Goal: Task Accomplishment & Management: Manage account settings

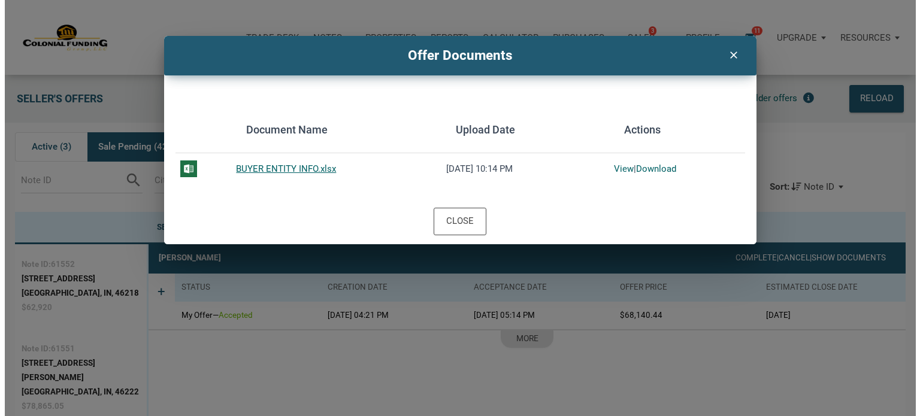
scroll to position [74, 0]
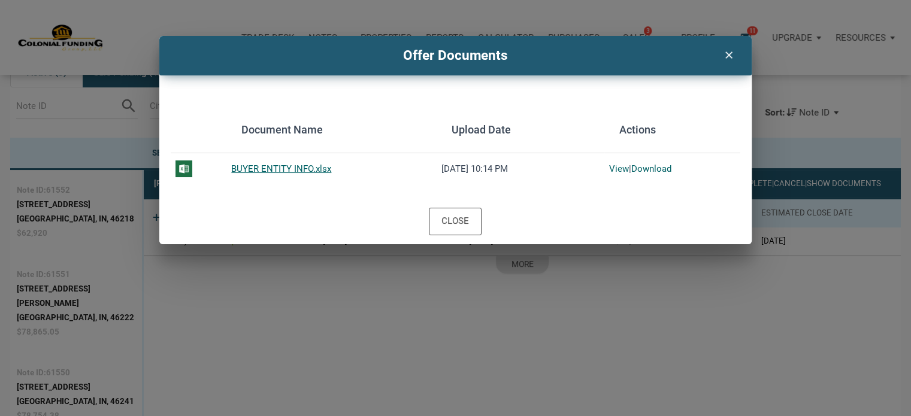
click at [729, 57] on icon "clear" at bounding box center [728, 54] width 14 height 16
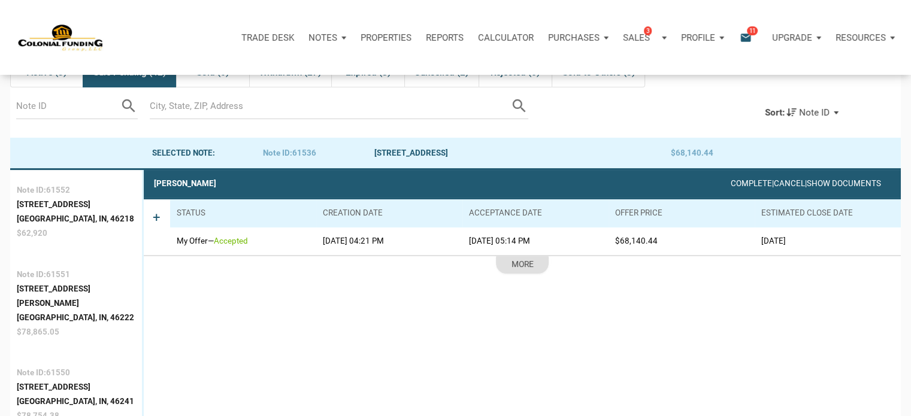
click at [749, 29] on span "11" at bounding box center [752, 31] width 11 height 10
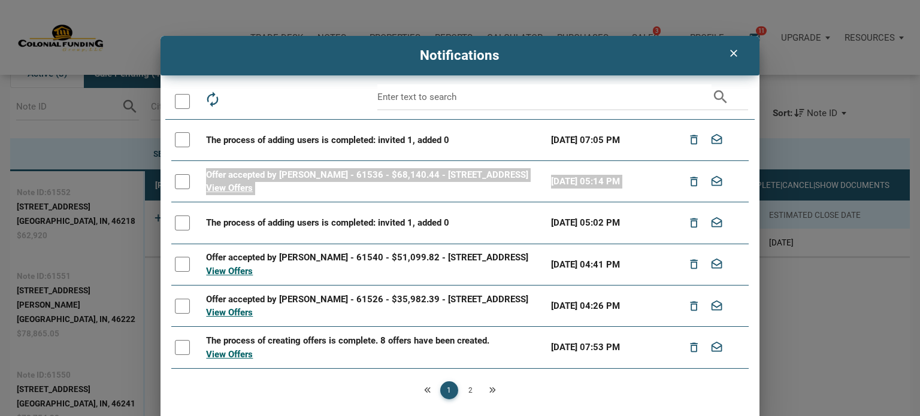
drag, startPoint x: 750, startPoint y: 157, endPoint x: 748, endPoint y: 193, distance: 35.3
click at [748, 193] on div "autorenew delete_outline drafts email search The process of adding users is com…" at bounding box center [459, 253] width 599 height 338
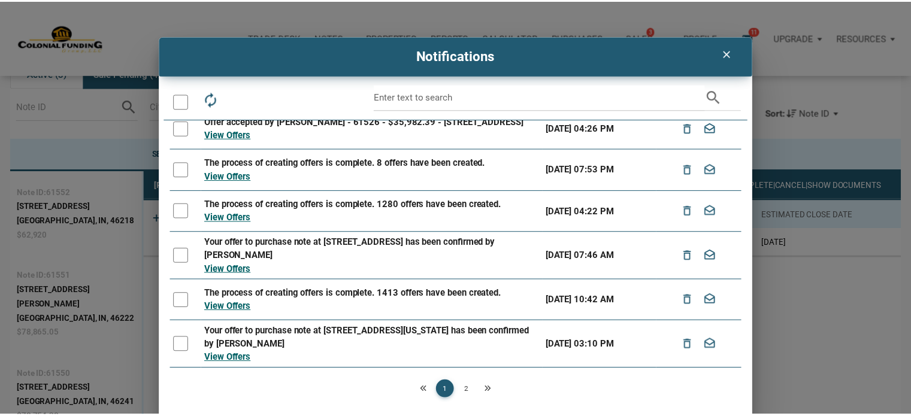
scroll to position [0, 0]
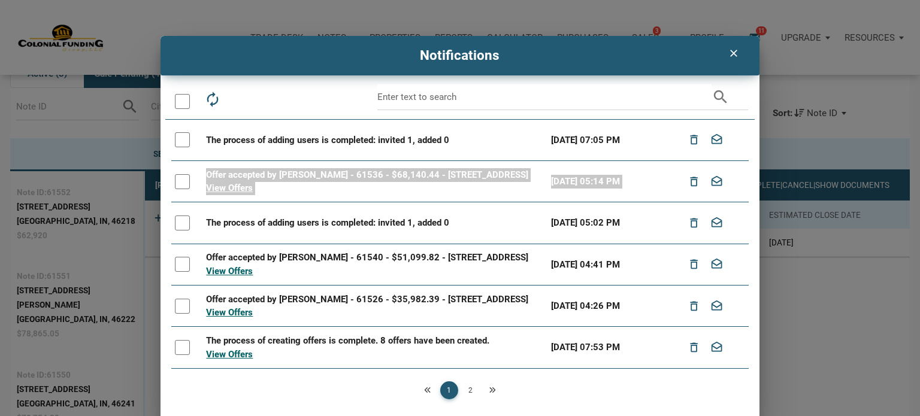
click at [730, 52] on icon "clear" at bounding box center [733, 53] width 14 height 12
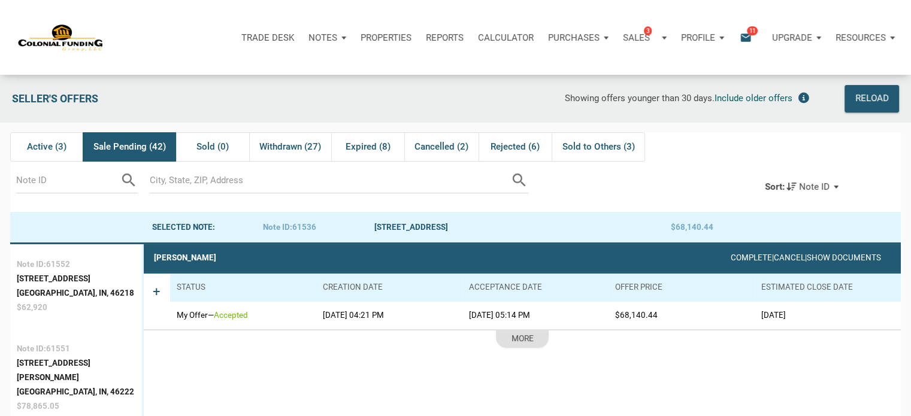
click at [323, 38] on p "Notes" at bounding box center [322, 37] width 29 height 11
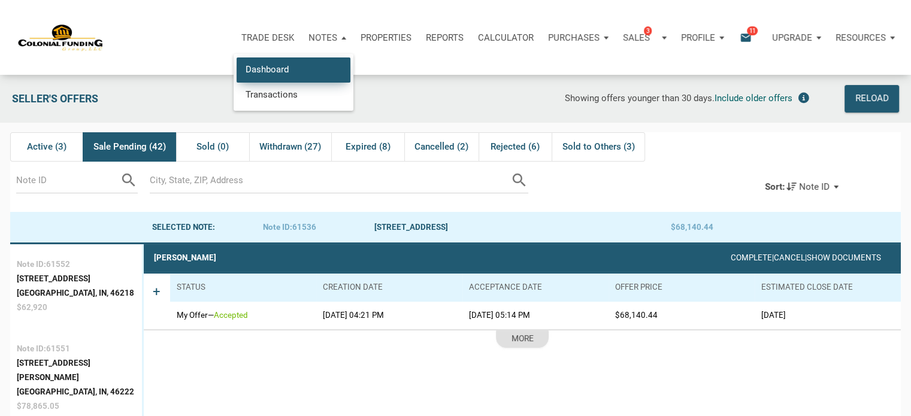
click at [282, 68] on link "Dashboard" at bounding box center [294, 69] width 114 height 25
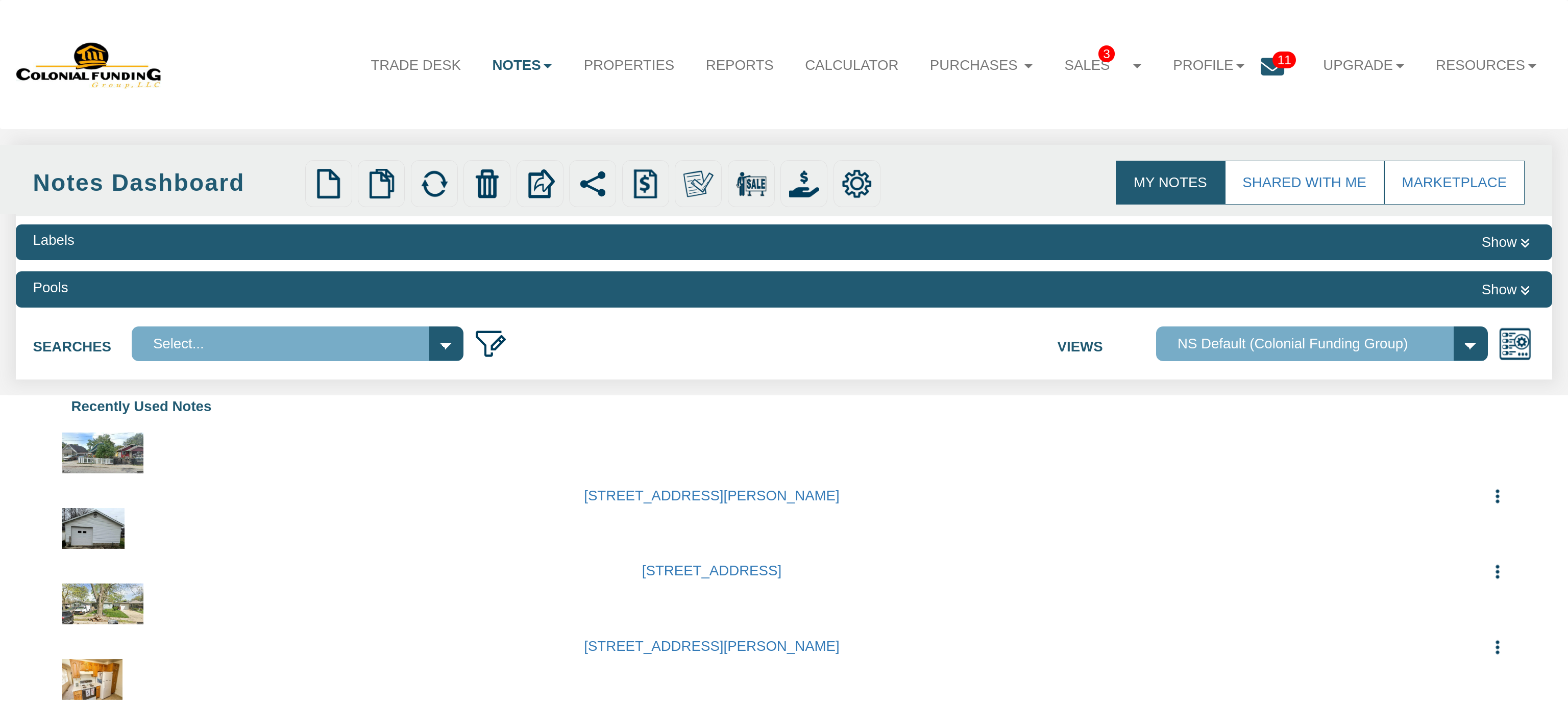
select select
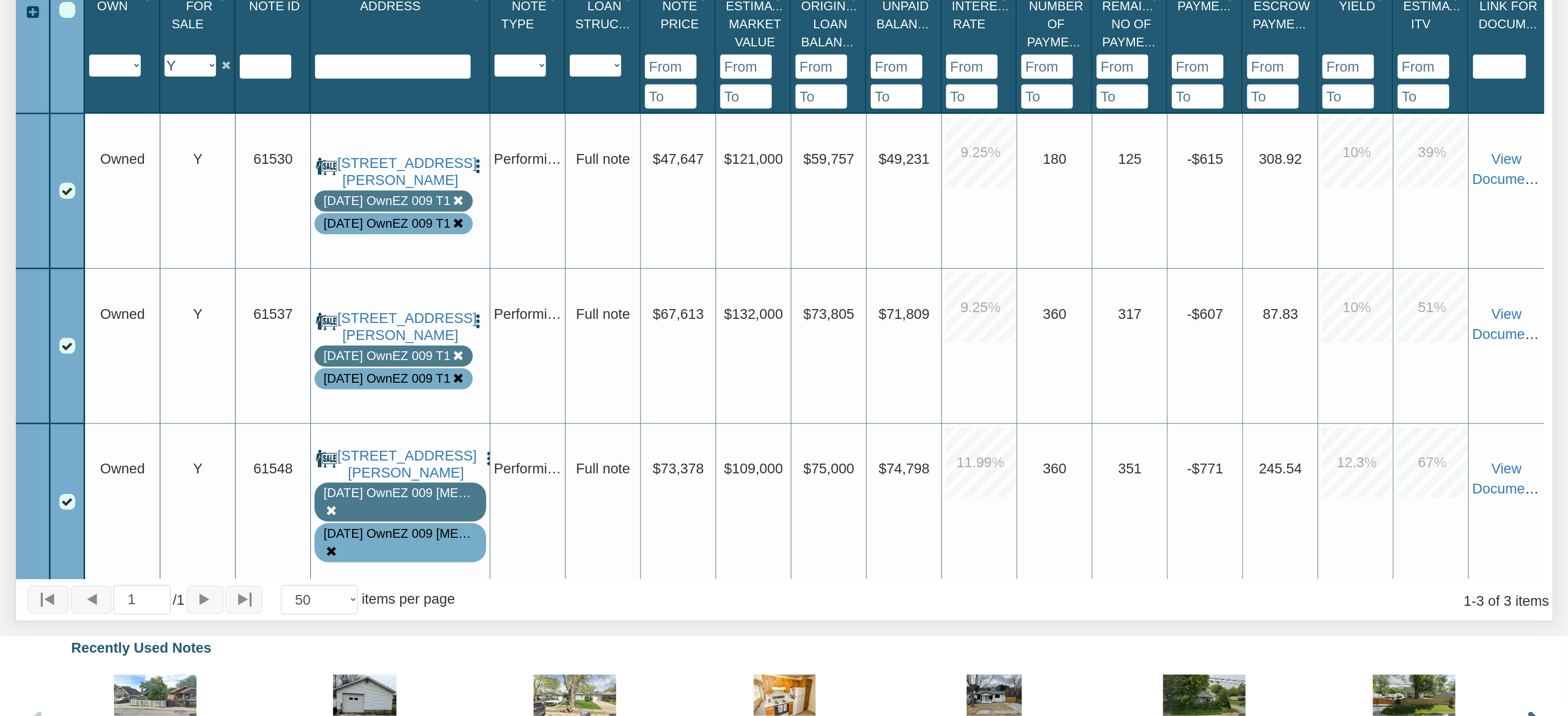
scroll to position [483, 0]
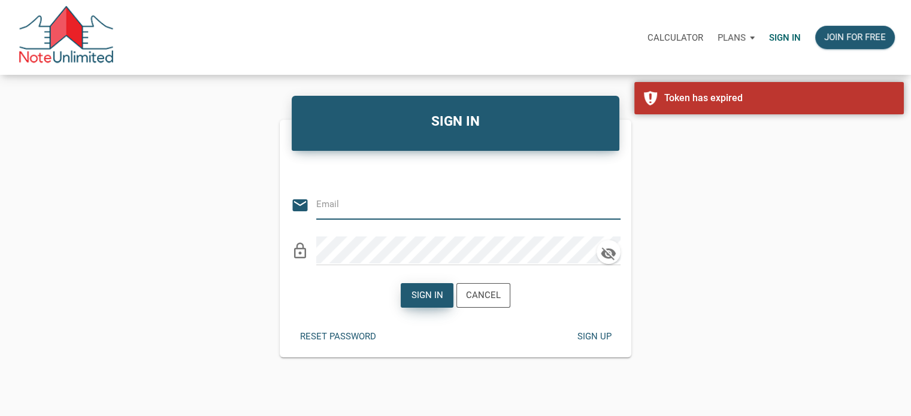
type input "Notes@colonialfundinggroup.com"
click at [423, 296] on div "Sign in" at bounding box center [427, 296] width 32 height 14
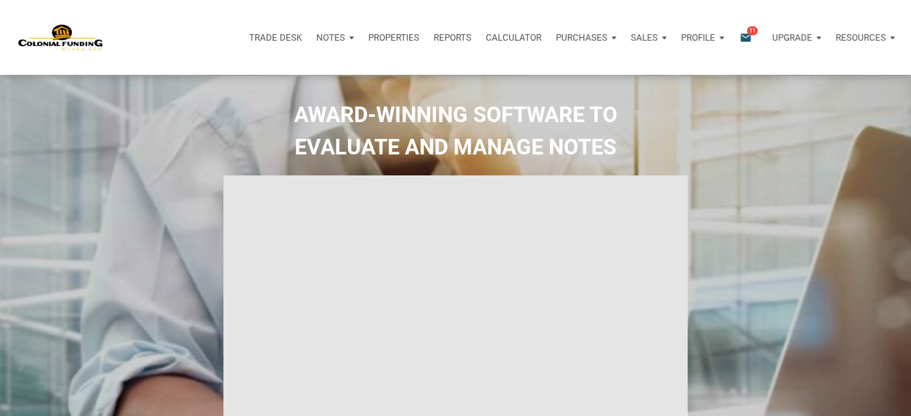
type input "Introduction to new features"
select select
click at [322, 35] on p "Notes" at bounding box center [322, 37] width 29 height 11
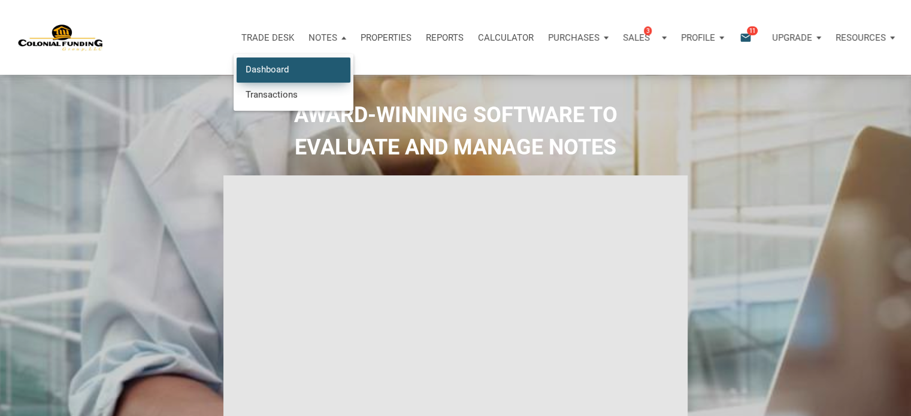
click at [248, 72] on link "Dashboard" at bounding box center [294, 69] width 114 height 25
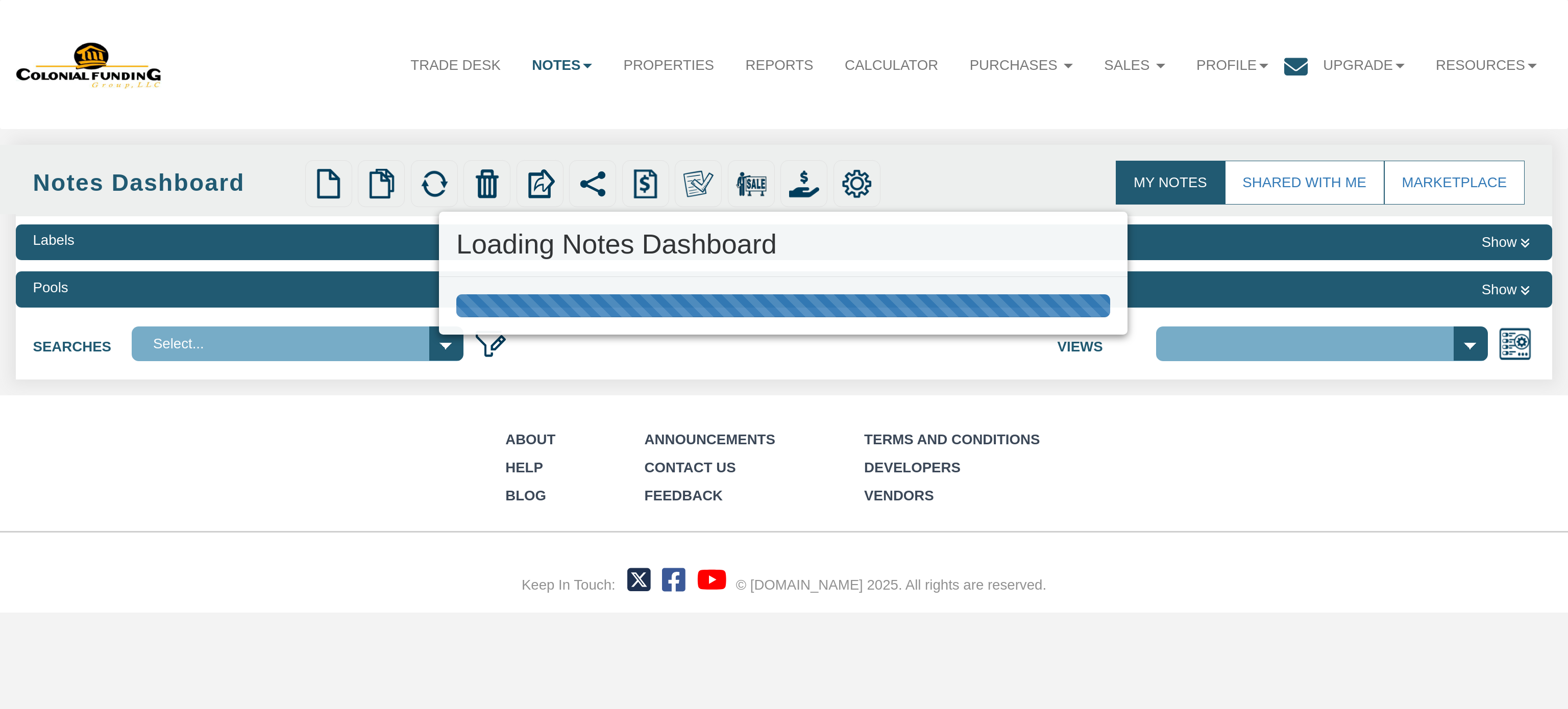
select select "316"
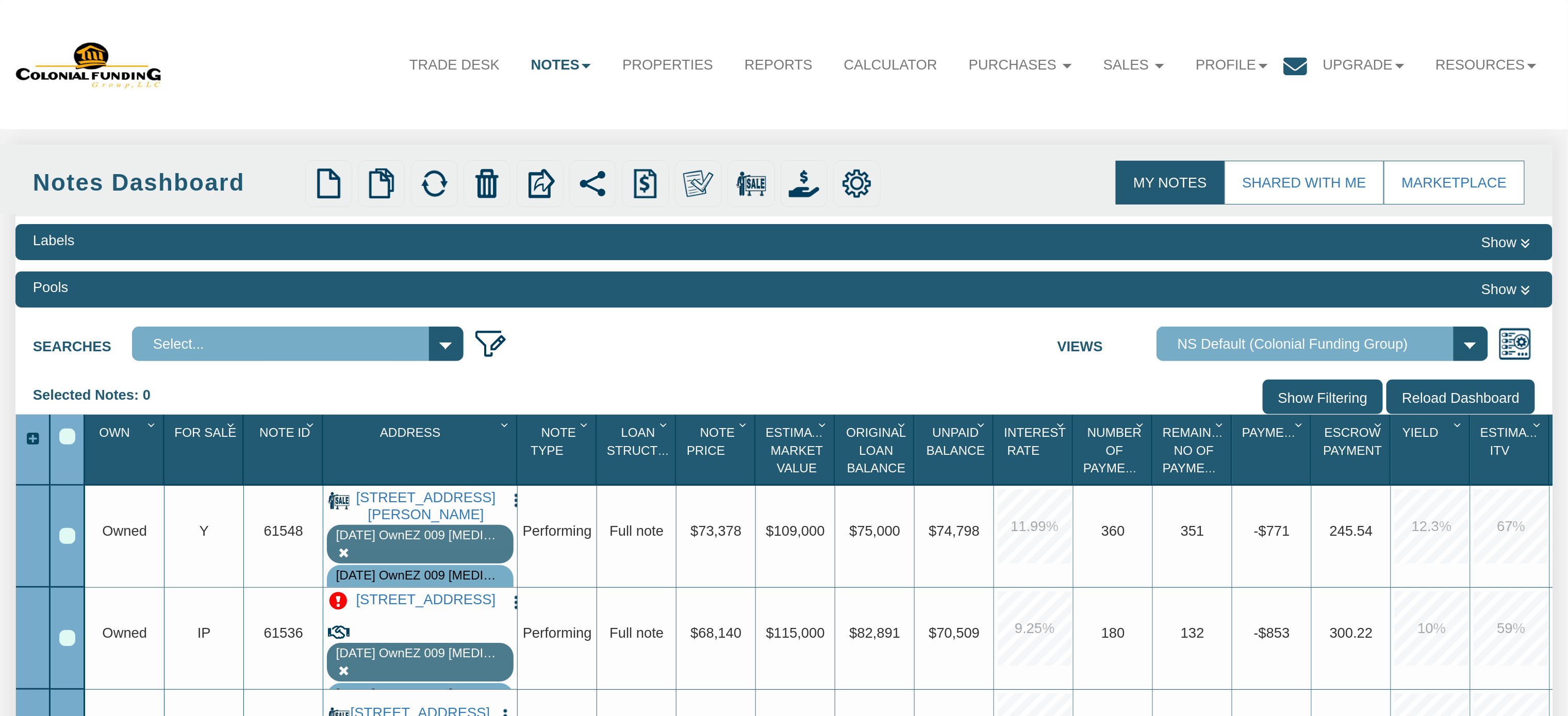
click at [73, 437] on div "Select All" at bounding box center [67, 436] width 16 height 16
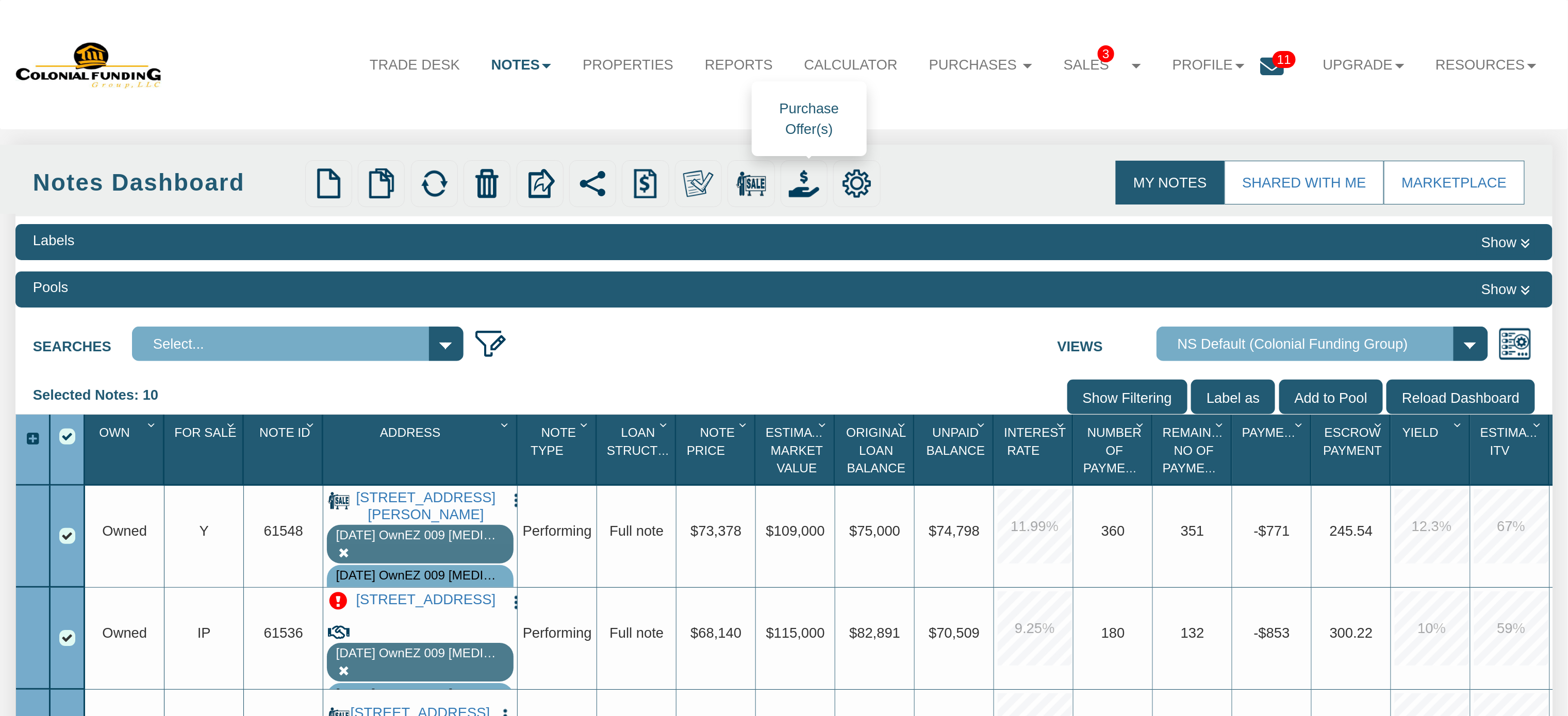
click at [819, 183] on img at bounding box center [803, 183] width 30 height 30
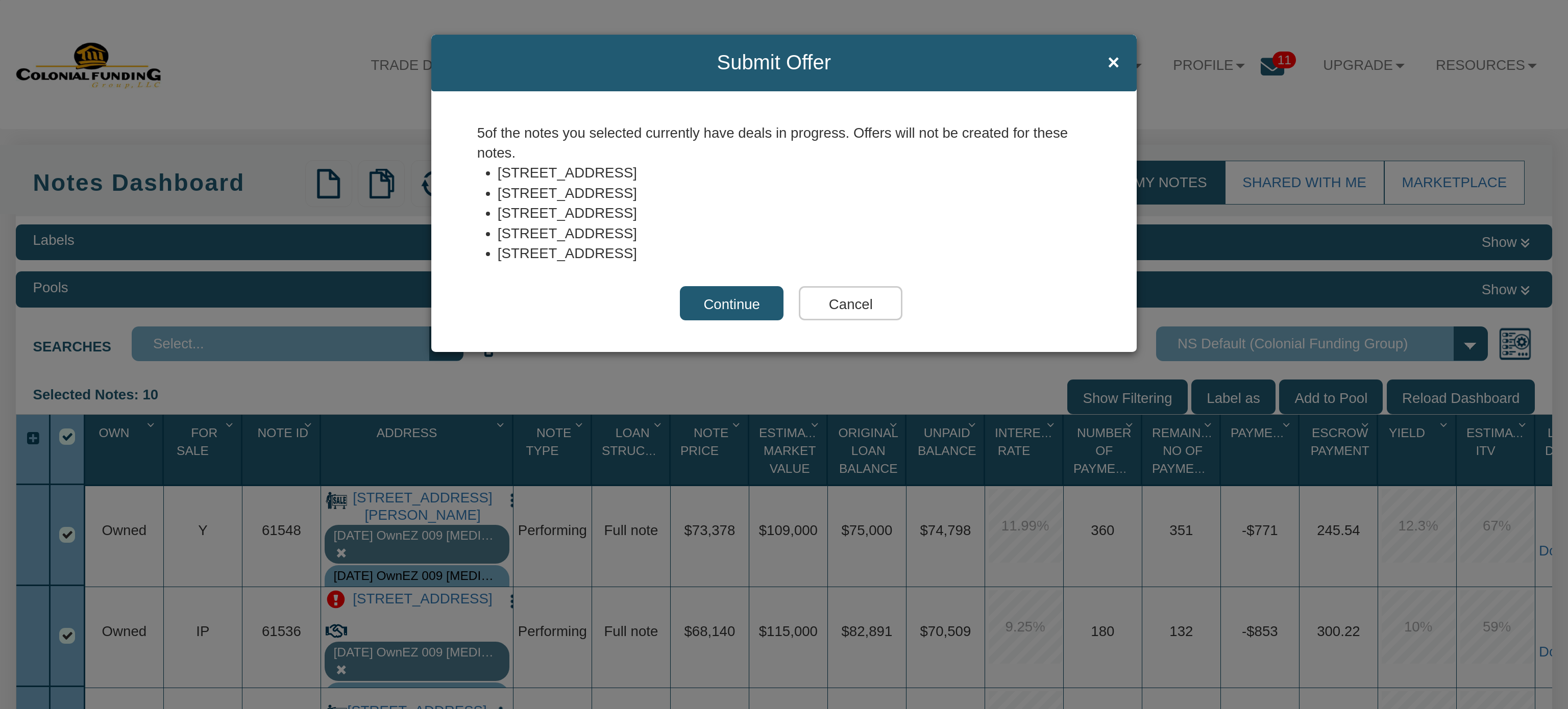
click at [839, 308] on input "Cancel" at bounding box center [851, 303] width 104 height 35
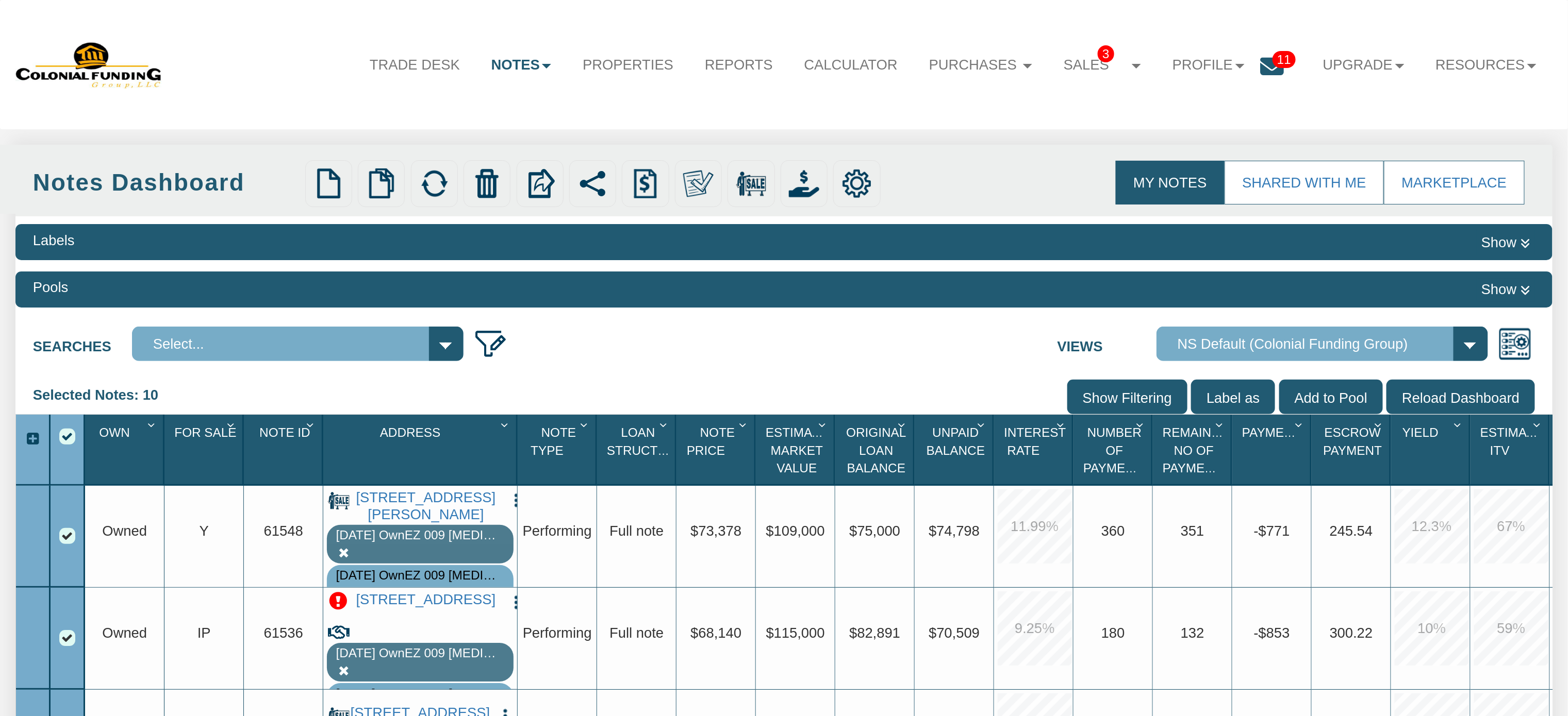
click at [220, 429] on span "For Sale" at bounding box center [205, 433] width 62 height 14
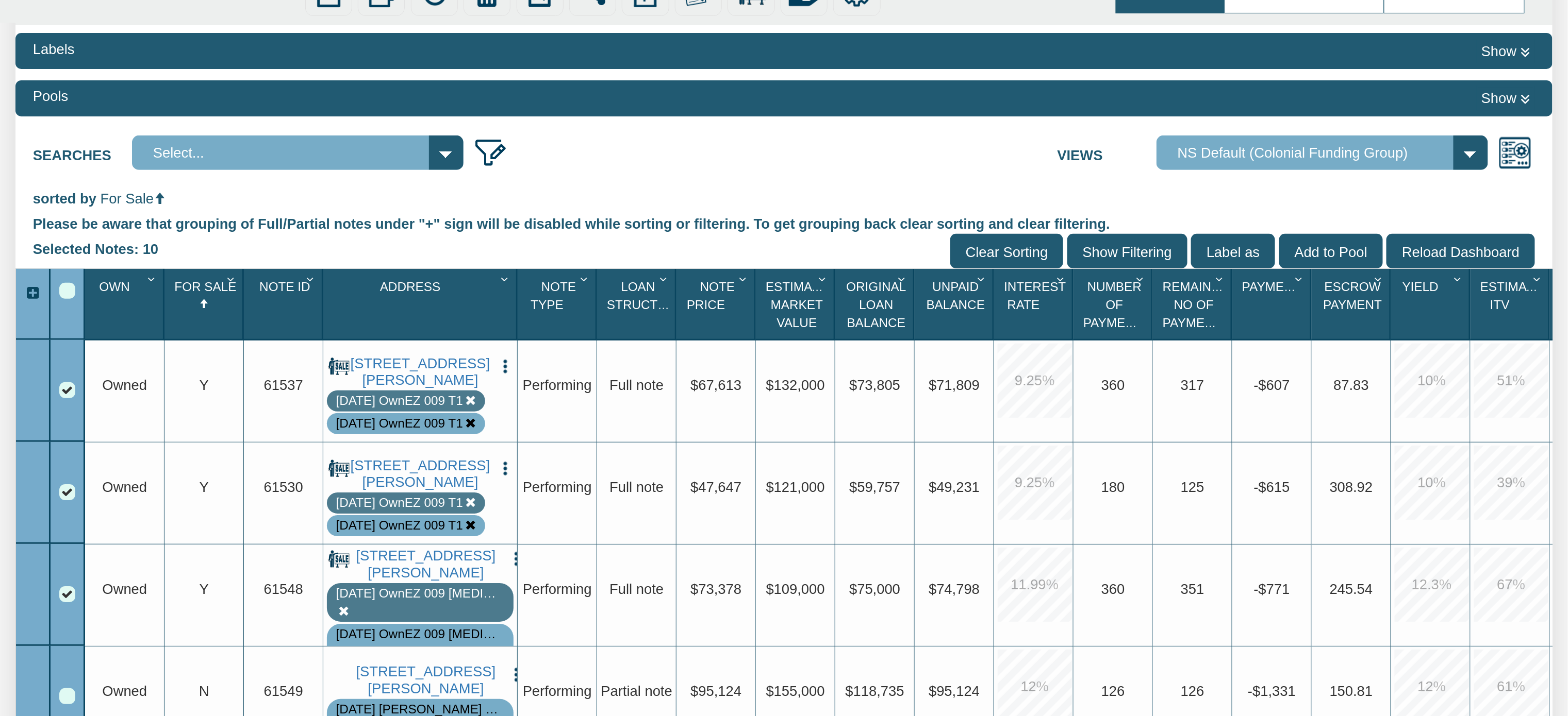
scroll to position [204, 0]
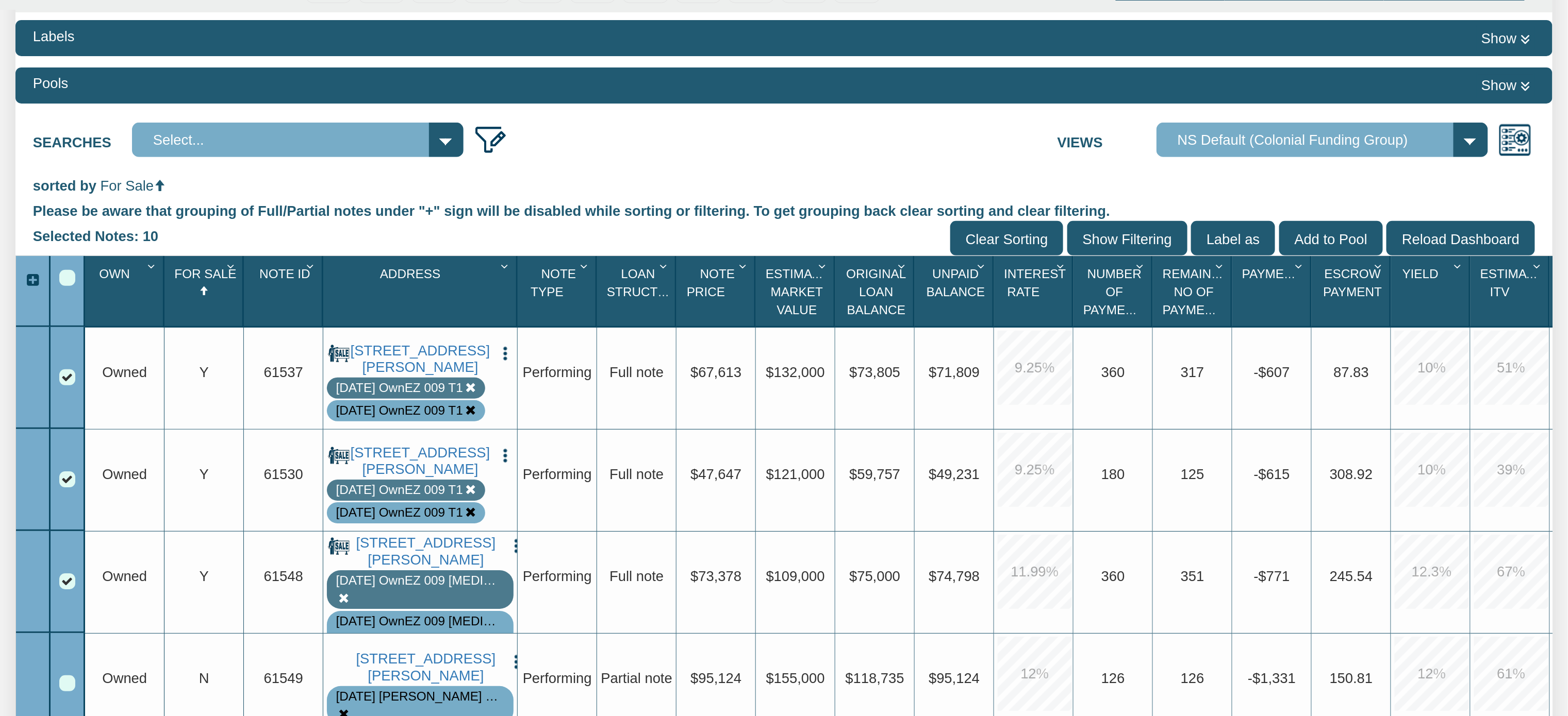
click at [230, 262] on icon "Column Menu" at bounding box center [232, 266] width 19 height 13
click at [1138, 229] on input "Show Filtering" at bounding box center [1127, 238] width 121 height 34
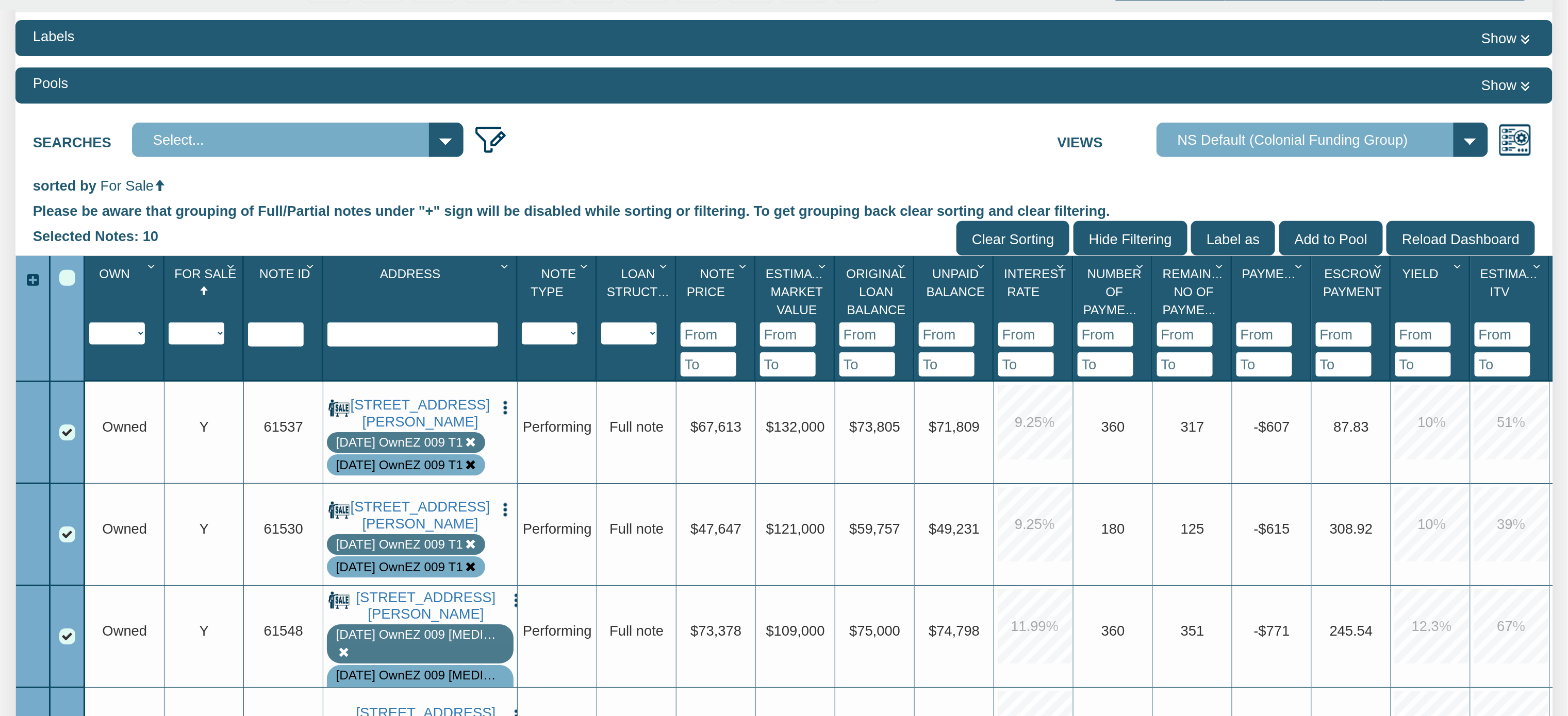
click at [223, 339] on select "Y N IP" at bounding box center [196, 334] width 56 height 22
select select "string:Y"
click at [169, 323] on select "Y N IP" at bounding box center [196, 334] width 56 height 22
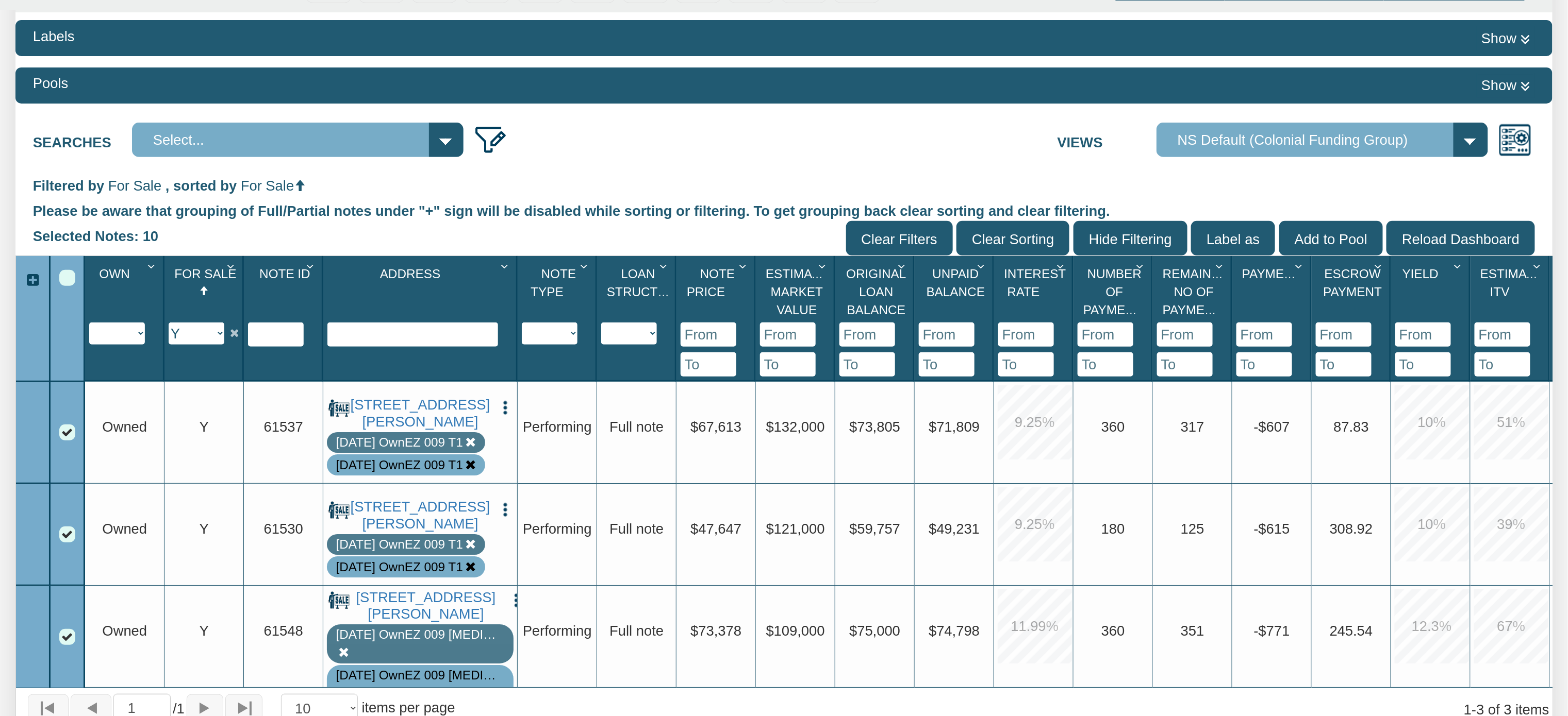
click at [64, 280] on div "Select All" at bounding box center [67, 278] width 16 height 16
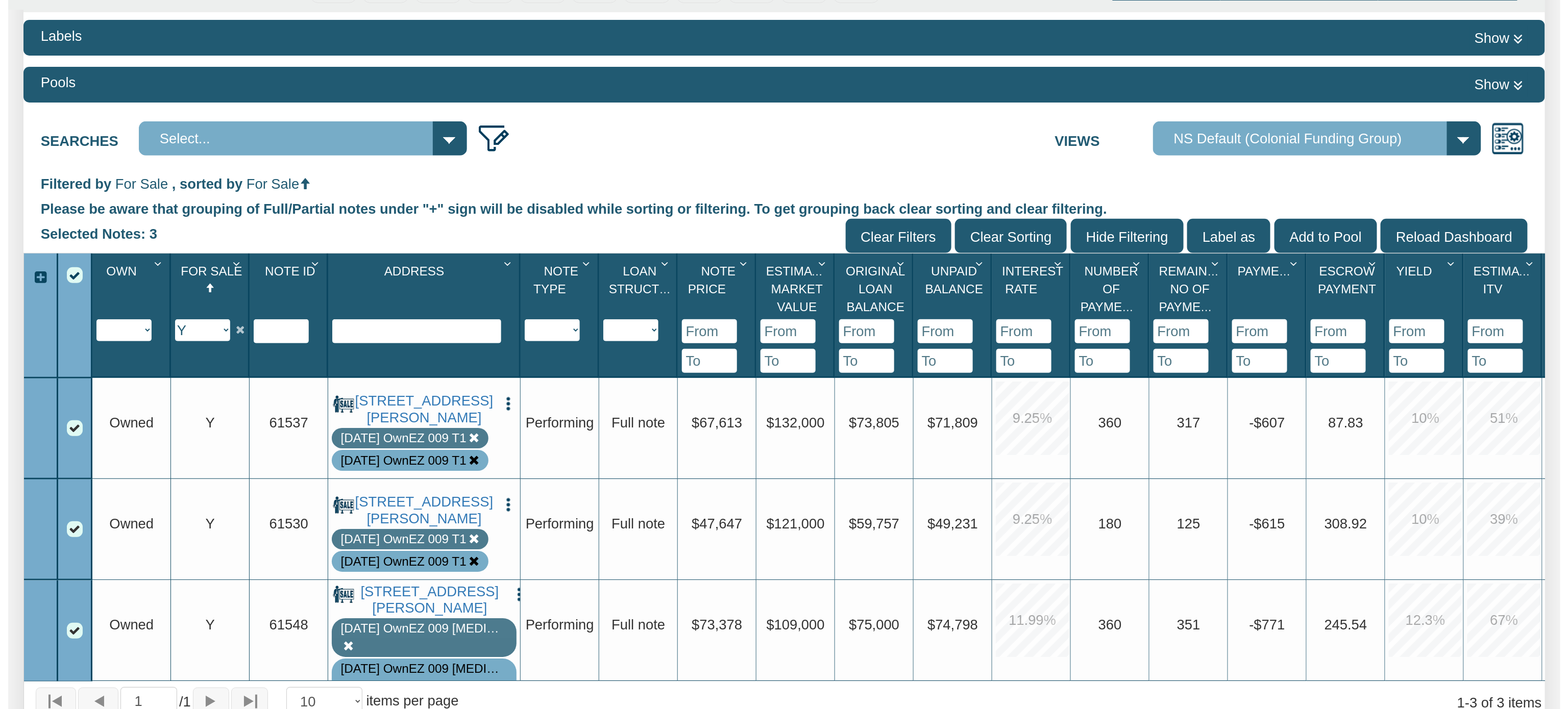
scroll to position [0, 0]
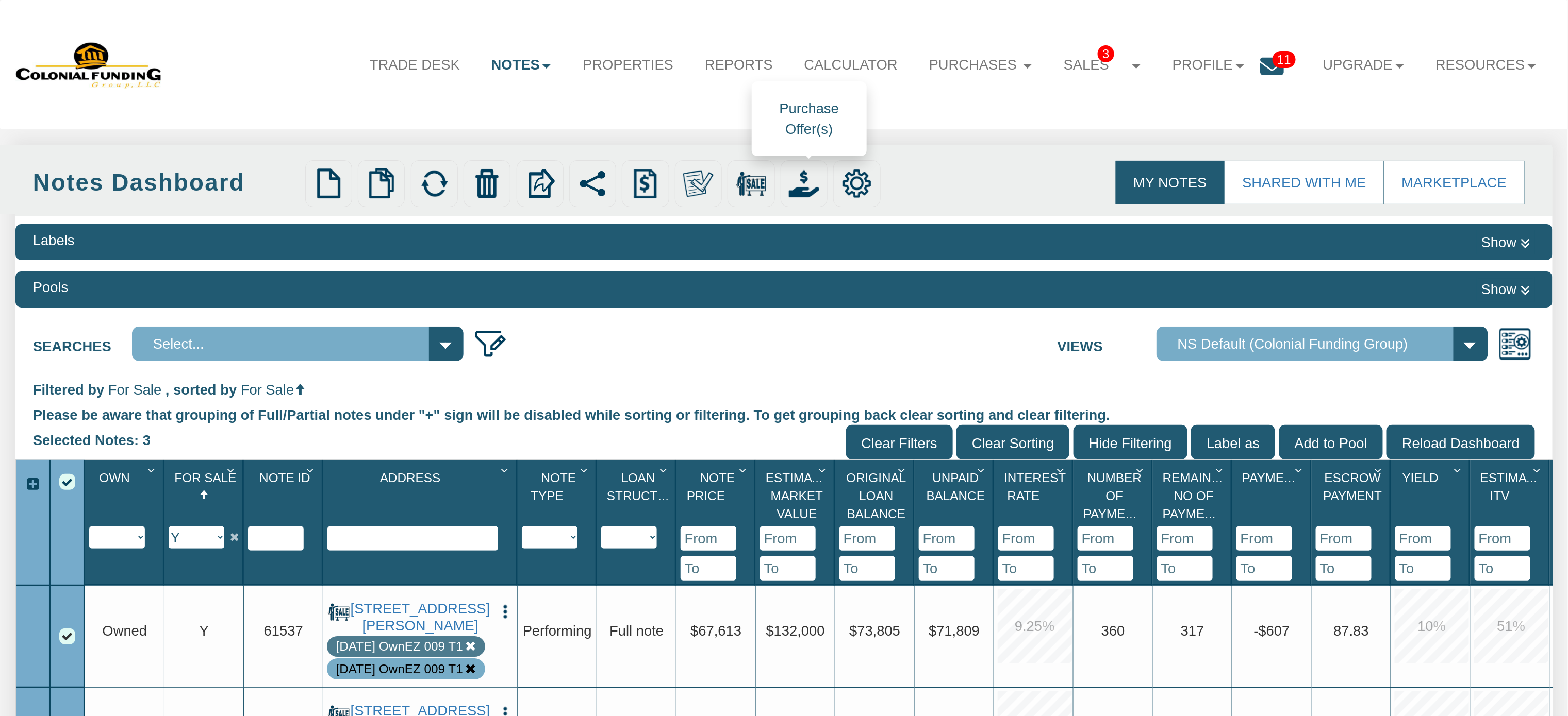
click at [802, 185] on img at bounding box center [803, 183] width 30 height 30
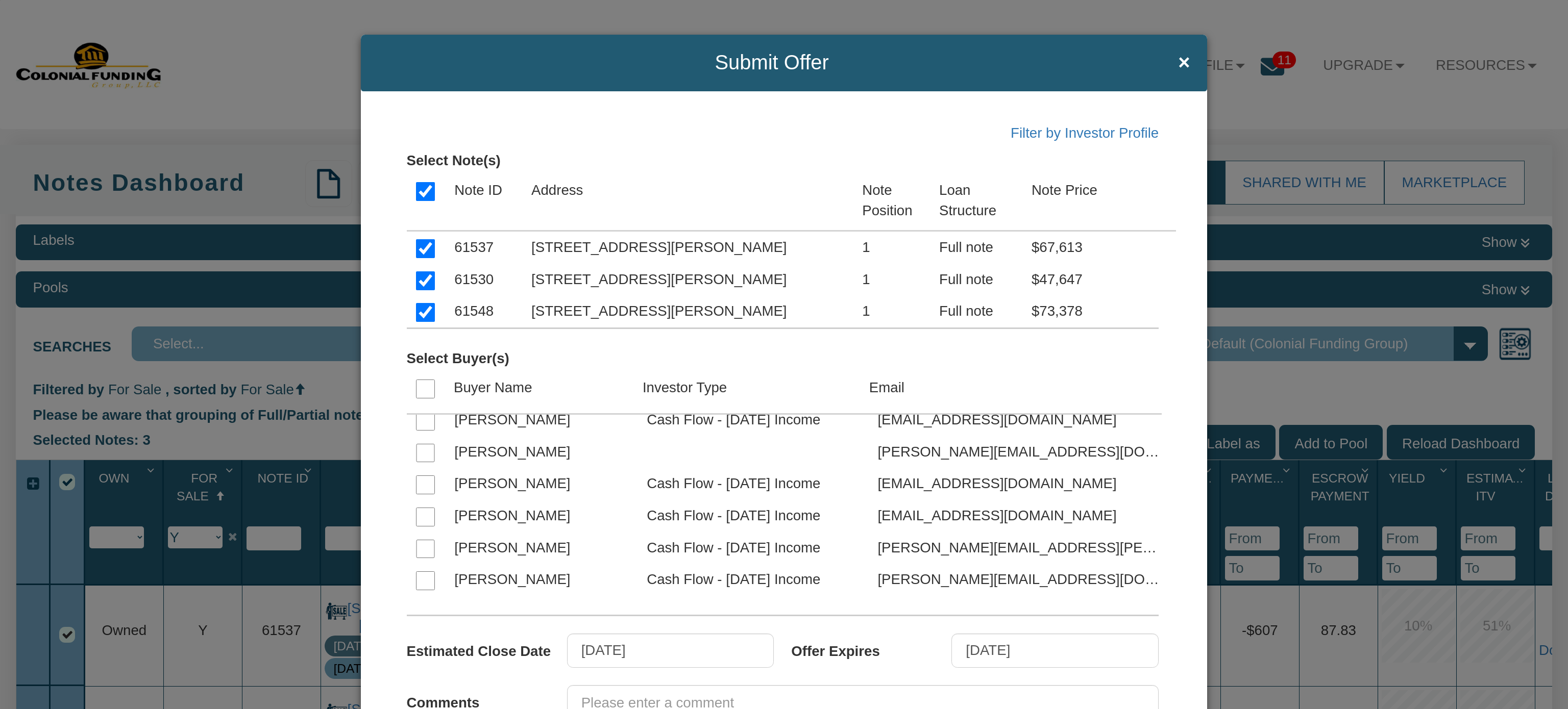
scroll to position [5075, 0]
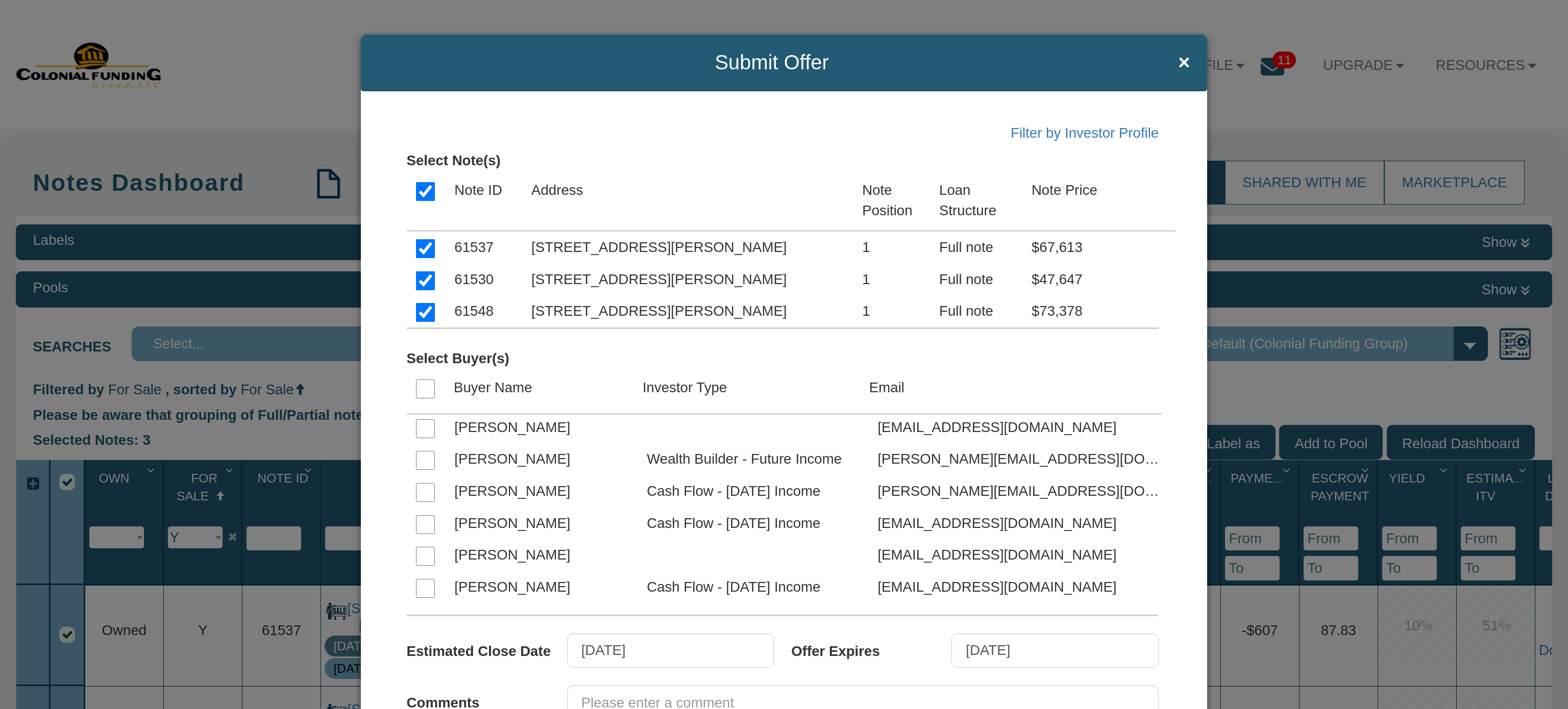
click at [420, 494] on input "checkbox" at bounding box center [425, 493] width 19 height 19
checkbox input "true"
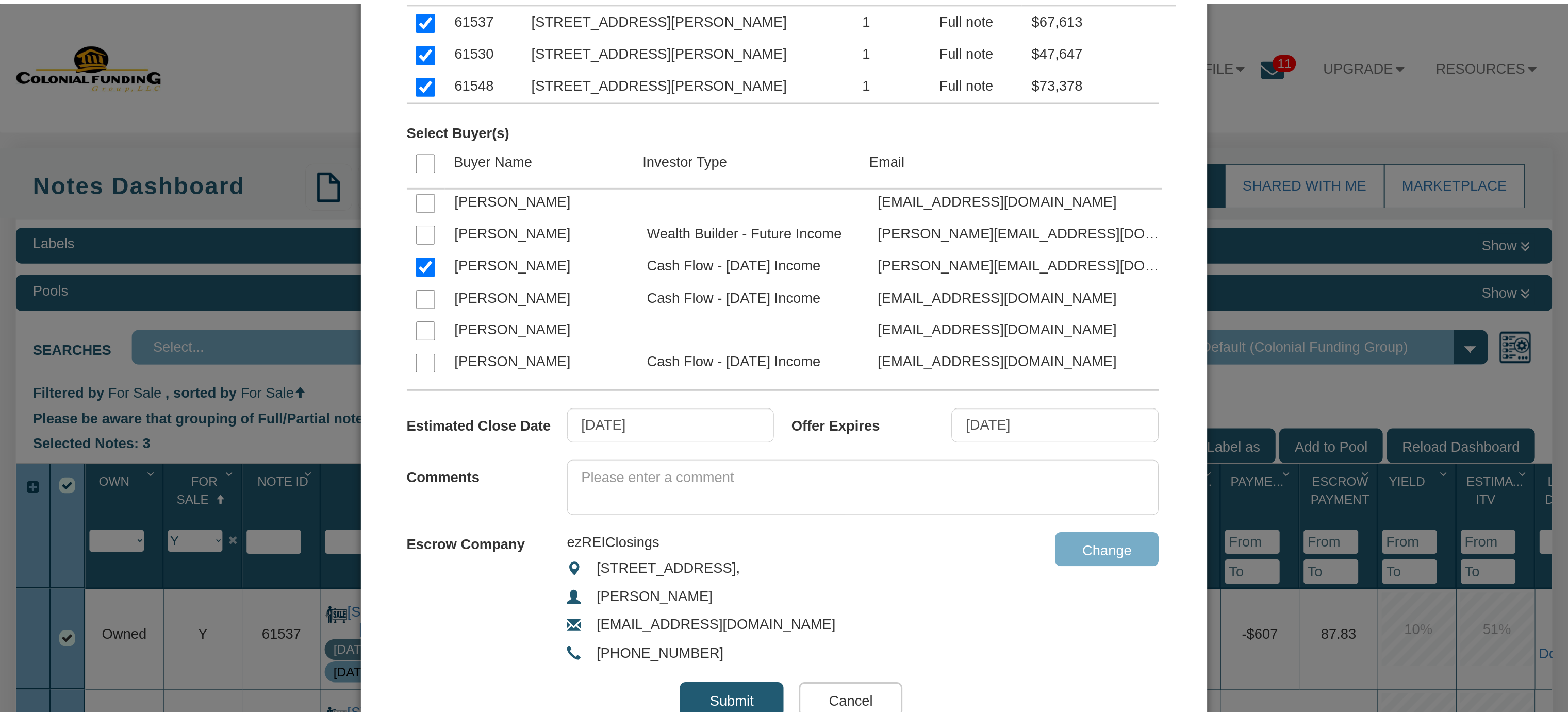
scroll to position [299, 0]
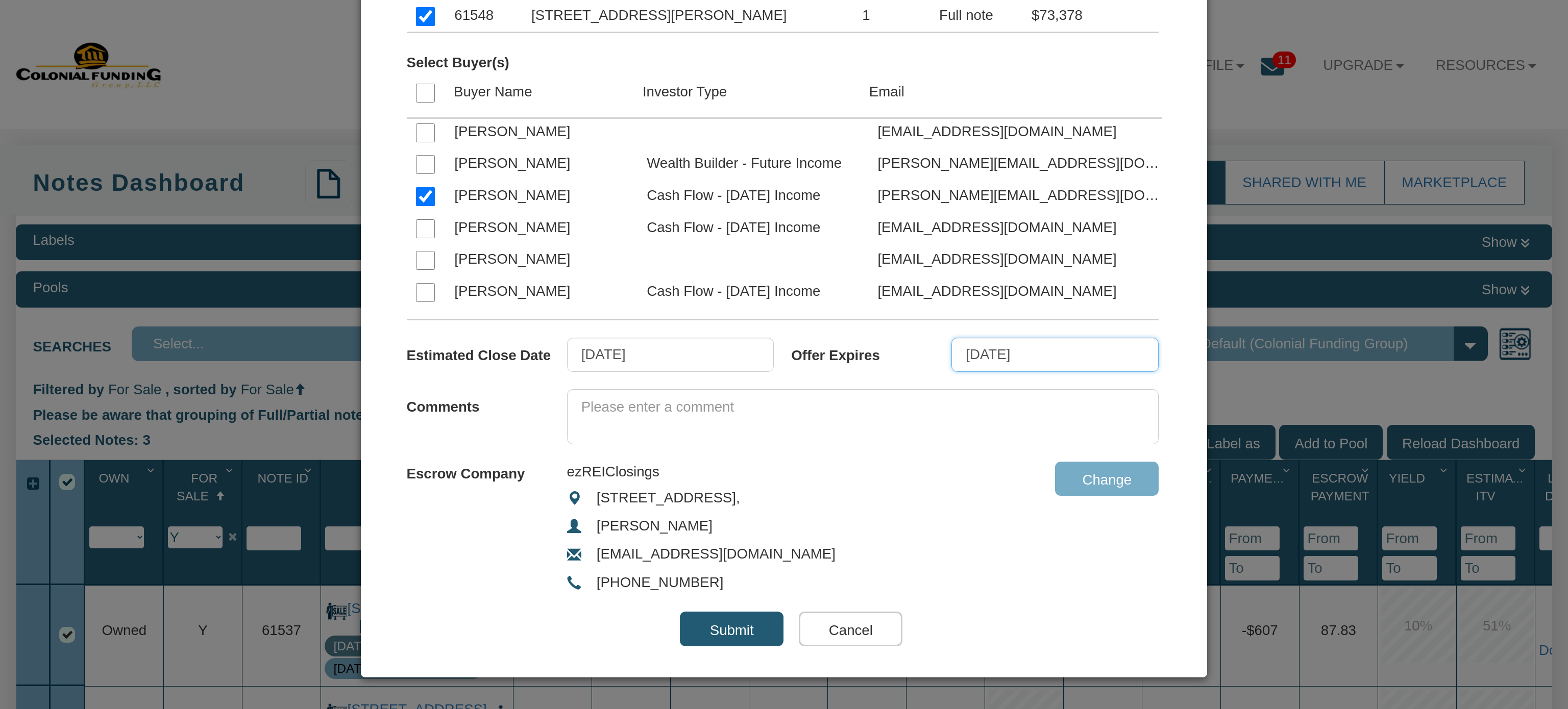
click at [1059, 350] on input "09/26/2025" at bounding box center [1055, 354] width 207 height 35
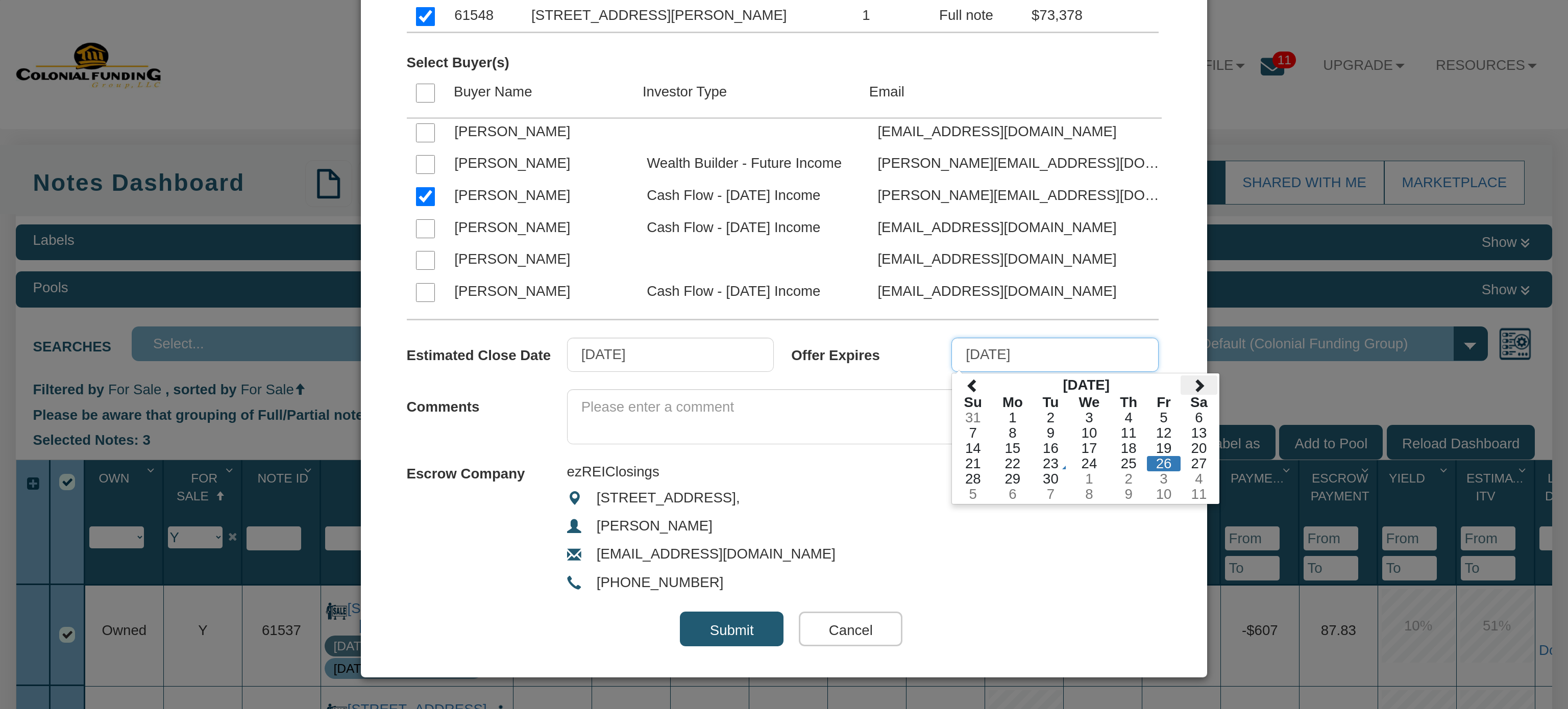
click at [1196, 384] on th at bounding box center [1199, 385] width 37 height 20
click at [1152, 476] on td "31" at bounding box center [1164, 479] width 34 height 15
type input "10/31/2025"
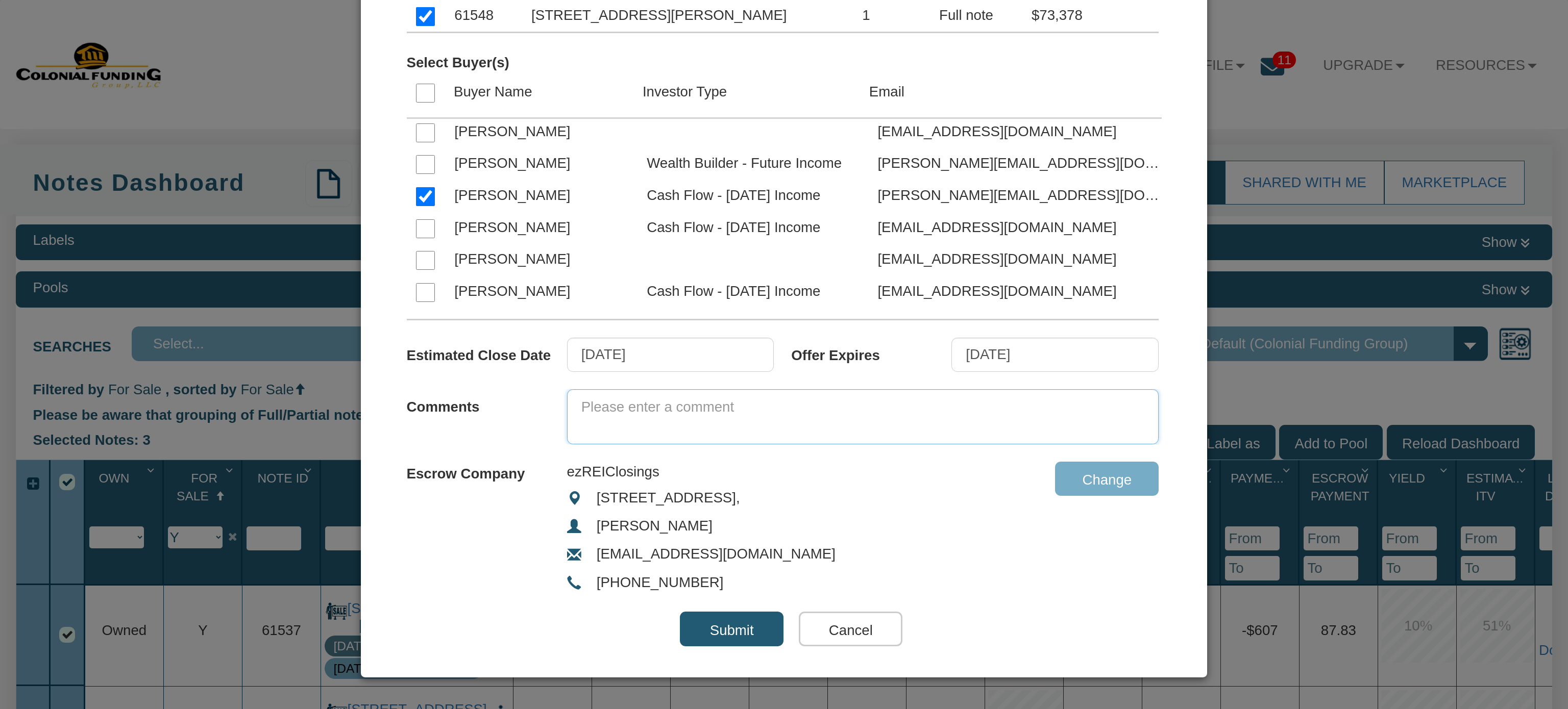
click at [755, 412] on textarea at bounding box center [863, 417] width 593 height 55
type textarea "FYI...remaining notes for sale"
click at [720, 627] on input "Submit" at bounding box center [732, 629] width 104 height 35
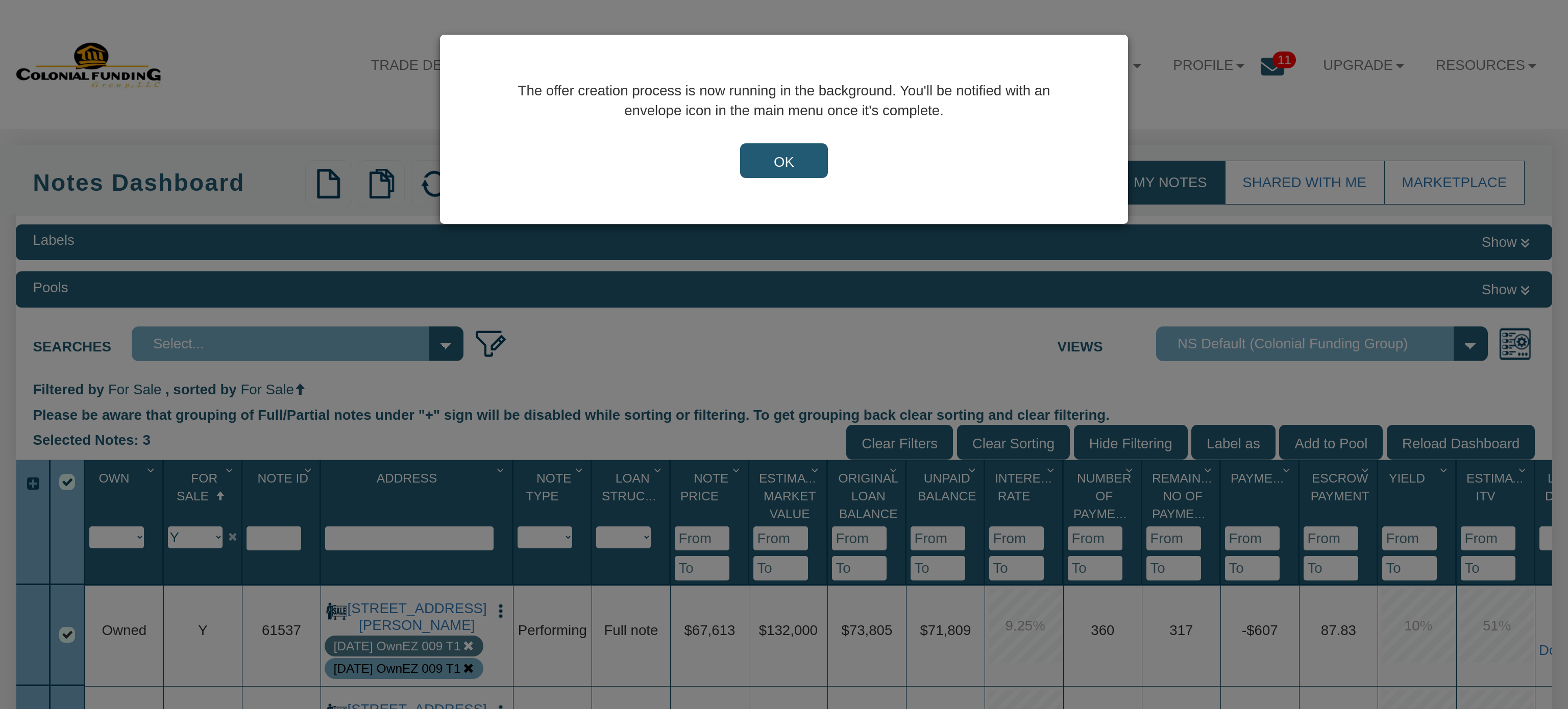
click at [787, 159] on input "OK" at bounding box center [784, 160] width 88 height 35
